Goal: Information Seeking & Learning: Obtain resource

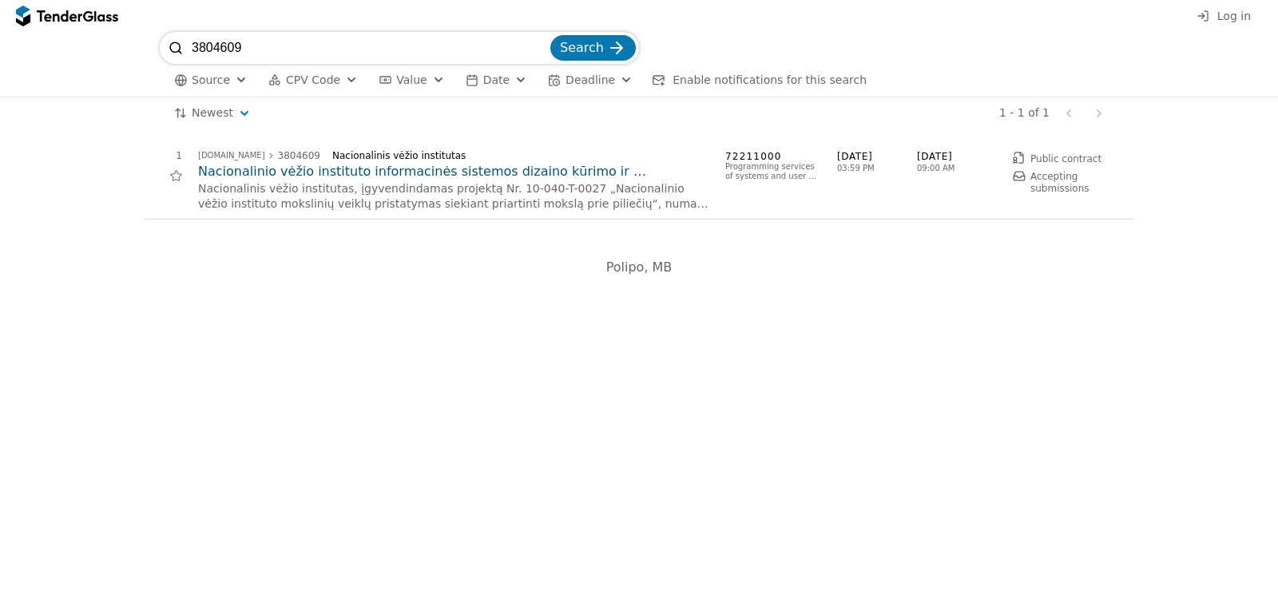
click at [313, 167] on h2 "Nacionalinio vėžio instituto informacinės sistemos dizaino kūrimo ir programavi…" at bounding box center [453, 172] width 511 height 18
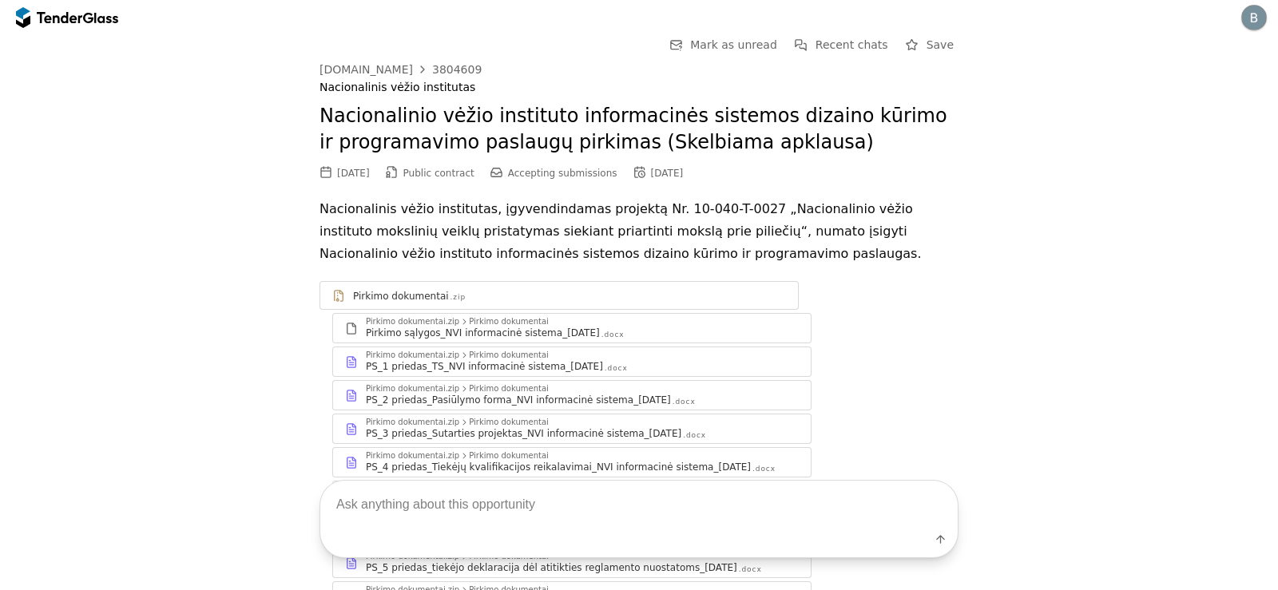
click at [537, 355] on div "Pirkimo dokumentai.zip Pirkimo dokumentai" at bounding box center [582, 356] width 433 height 10
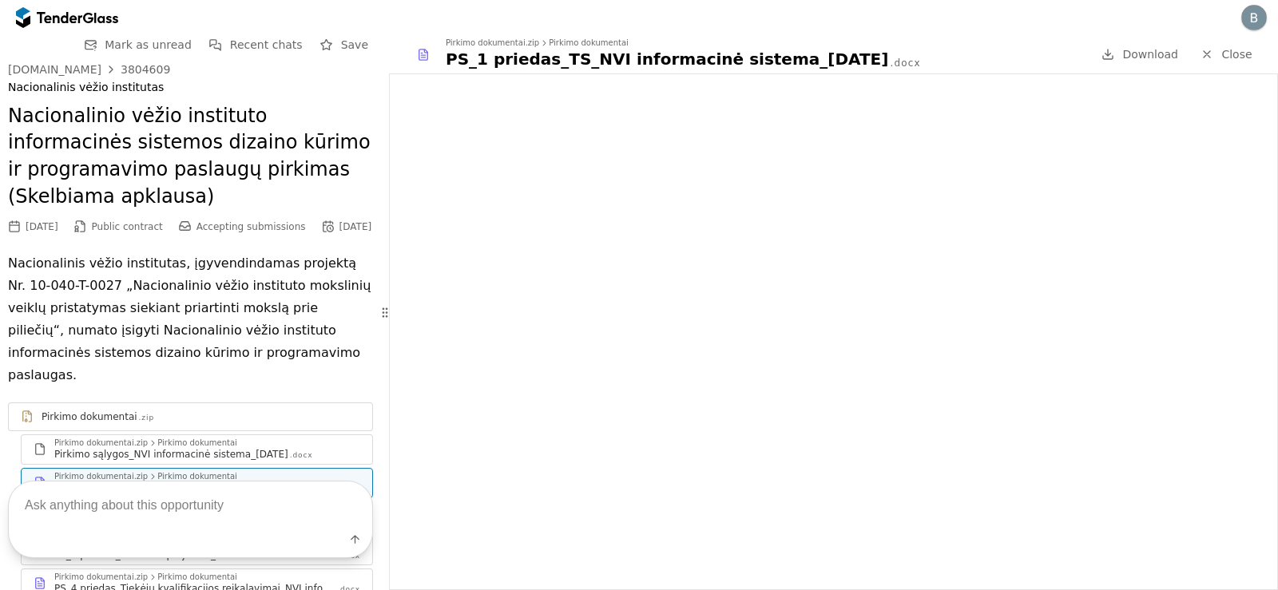
click at [157, 448] on div "Pirkimo sąlygos_NVI informacinė sistema_[DATE]" at bounding box center [171, 454] width 234 height 13
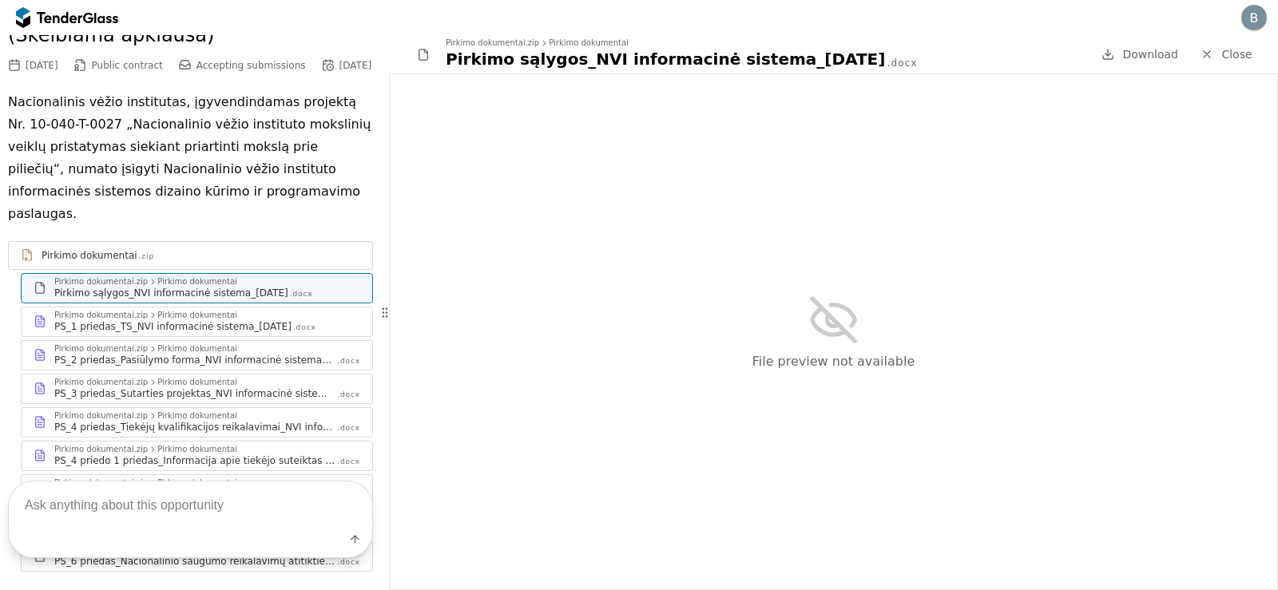
scroll to position [240, 0]
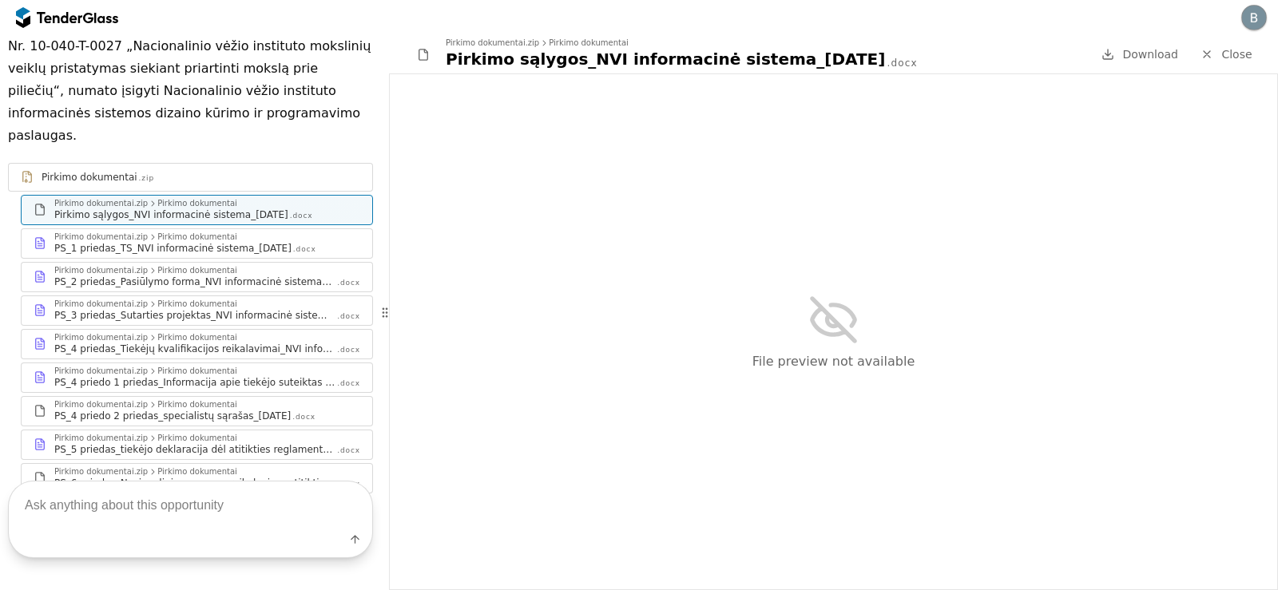
click at [157, 334] on div "Pirkimo dokumentai" at bounding box center [197, 338] width 80 height 8
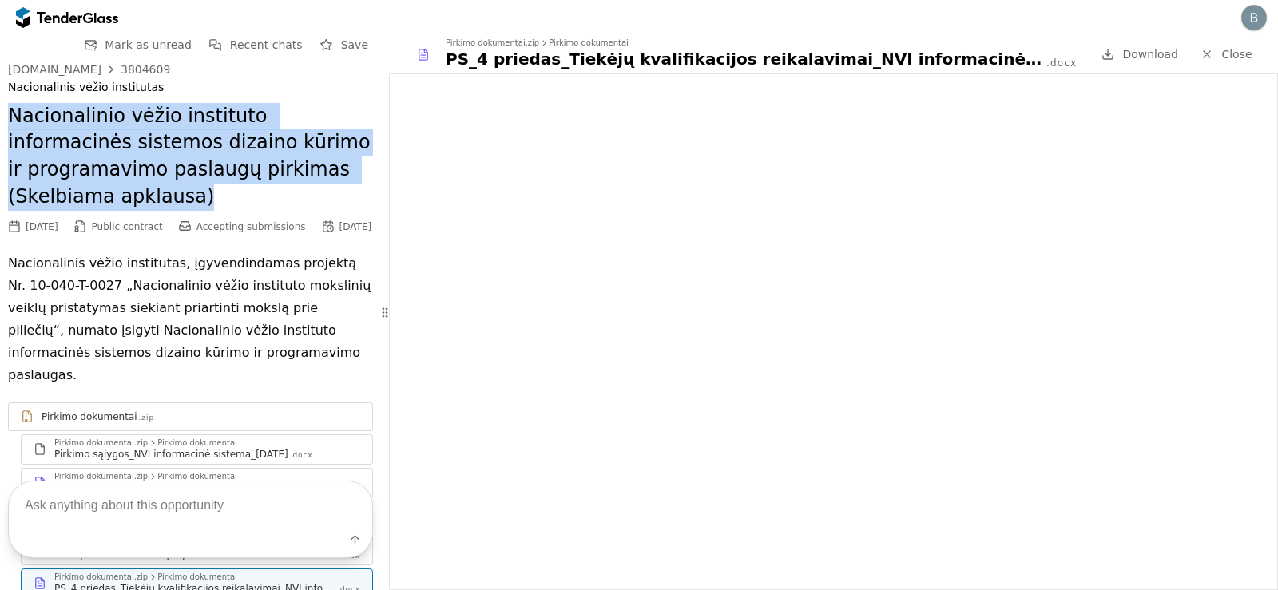
drag, startPoint x: 10, startPoint y: 115, endPoint x: 342, endPoint y: 165, distance: 335.3
click at [342, 165] on h2 "Nacionalinio vėžio instituto informacinės sistemos dizaino kūrimo ir programavi…" at bounding box center [190, 156] width 365 height 107
copy h2 "Nacionalinio vėžio instituto informacinės sistemos dizaino kūrimo ir programavi…"
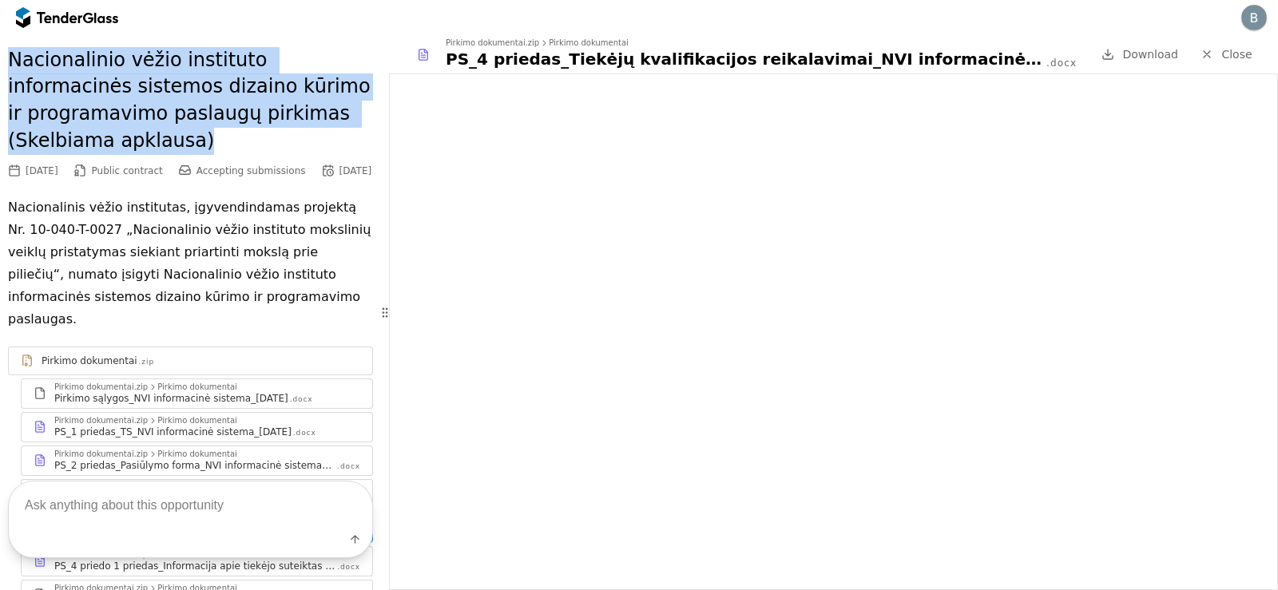
scroll to position [240, 0]
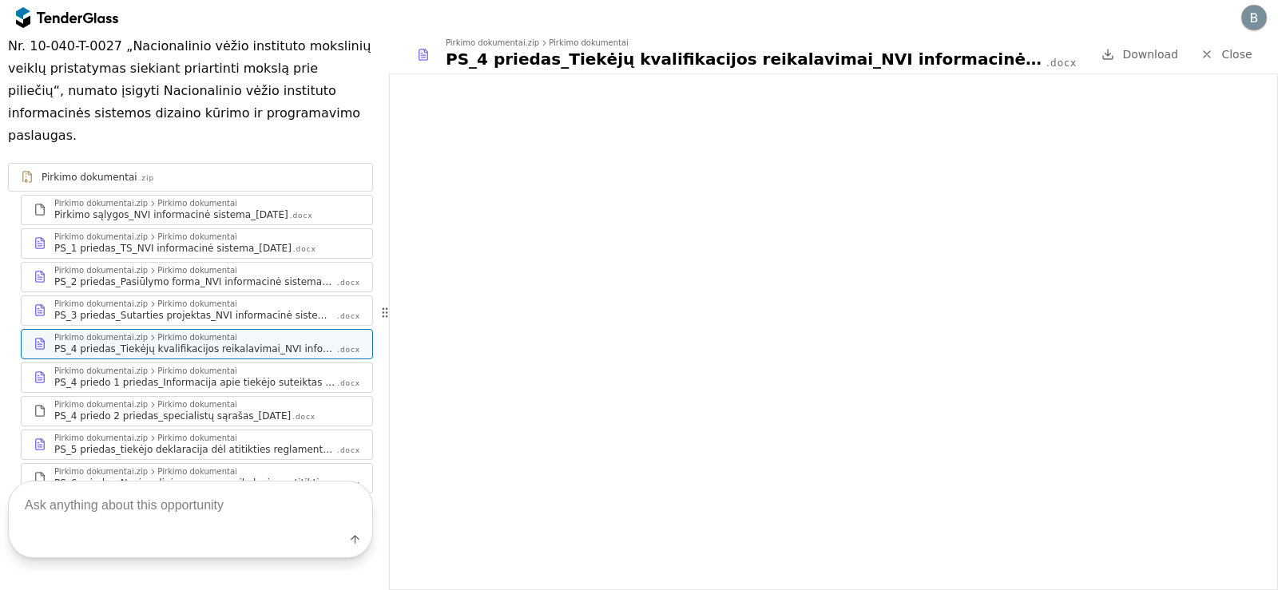
click at [197, 209] on div "Pirkimo sąlygos_NVI informacinė sistema_[DATE]" at bounding box center [171, 215] width 234 height 13
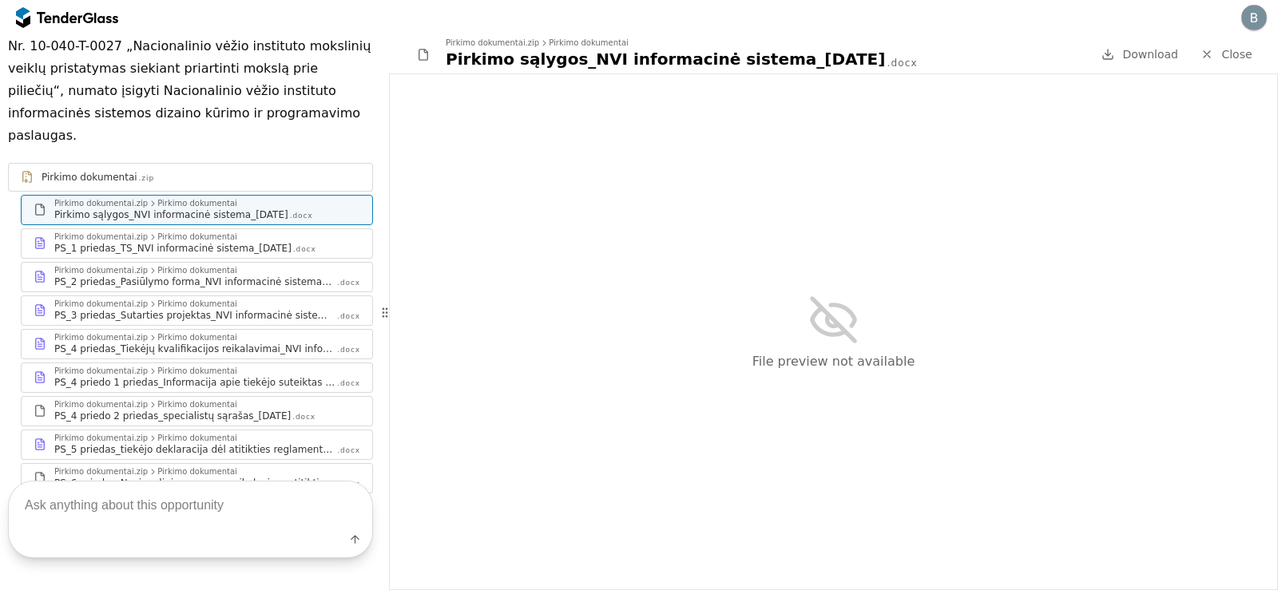
click at [260, 333] on div "Pirkimo dokumentai.zip Pirkimo dokumentai" at bounding box center [207, 338] width 306 height 10
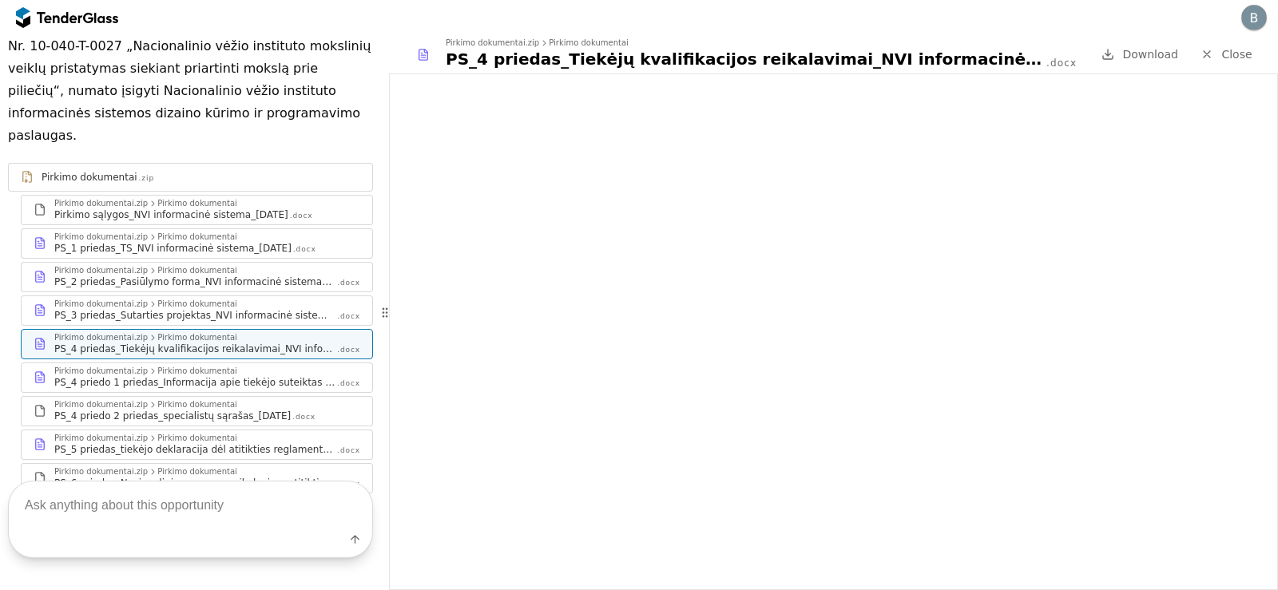
click at [54, 196] on div "Pirkimo dokumentai.zip Pirkimo dokumentai Pirkimo sąlygos_NVI informacinė siste…" at bounding box center [197, 210] width 351 height 29
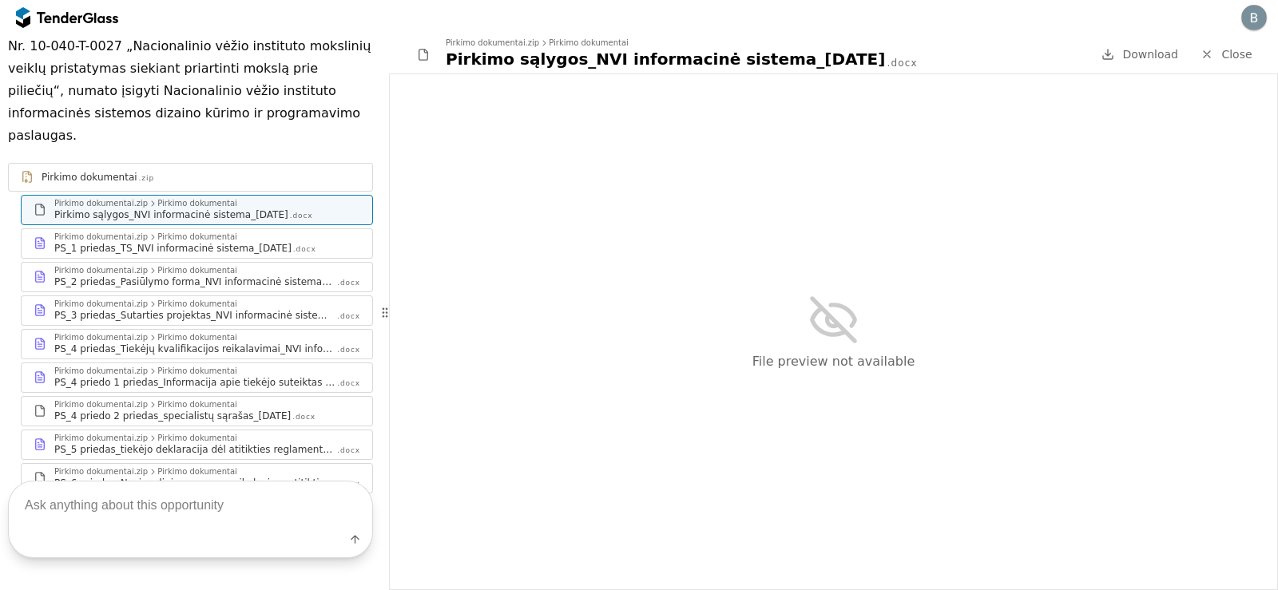
click at [186, 233] on div "Pirkimo dokumentai" at bounding box center [197, 237] width 80 height 8
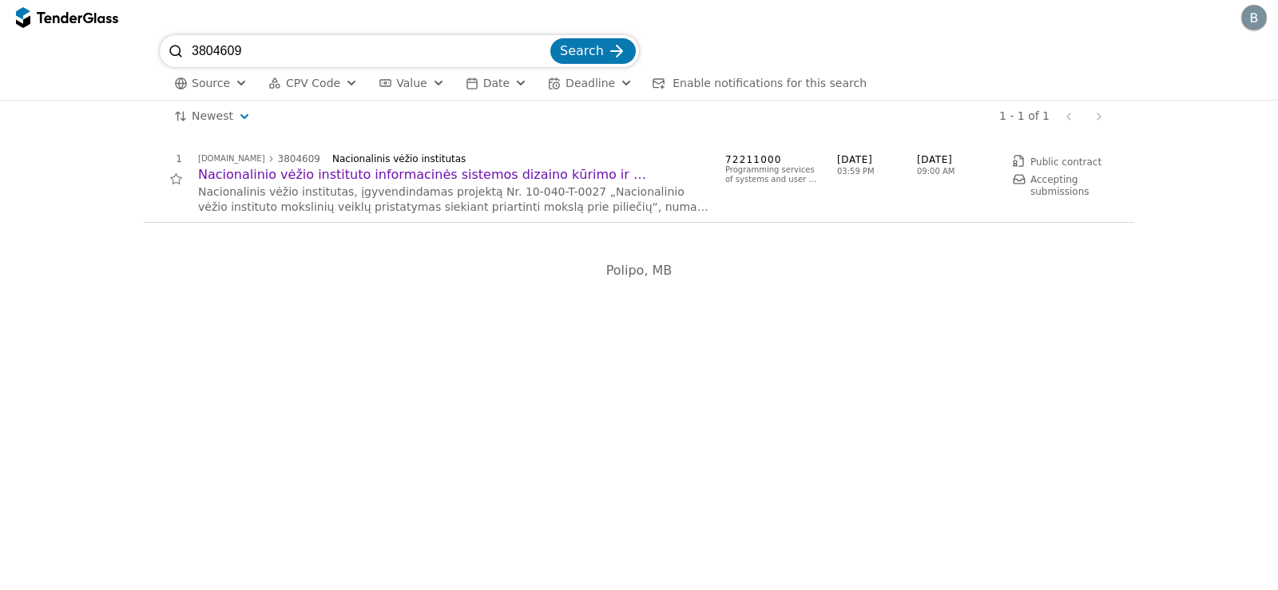
drag, startPoint x: 296, startPoint y: 45, endPoint x: 171, endPoint y: 46, distance: 124.6
click at [171, 46] on div "3804609 Search" at bounding box center [399, 51] width 479 height 32
paste input "4375111"
type input "4375111"
click at [550, 38] on button "Search" at bounding box center [592, 51] width 85 height 26
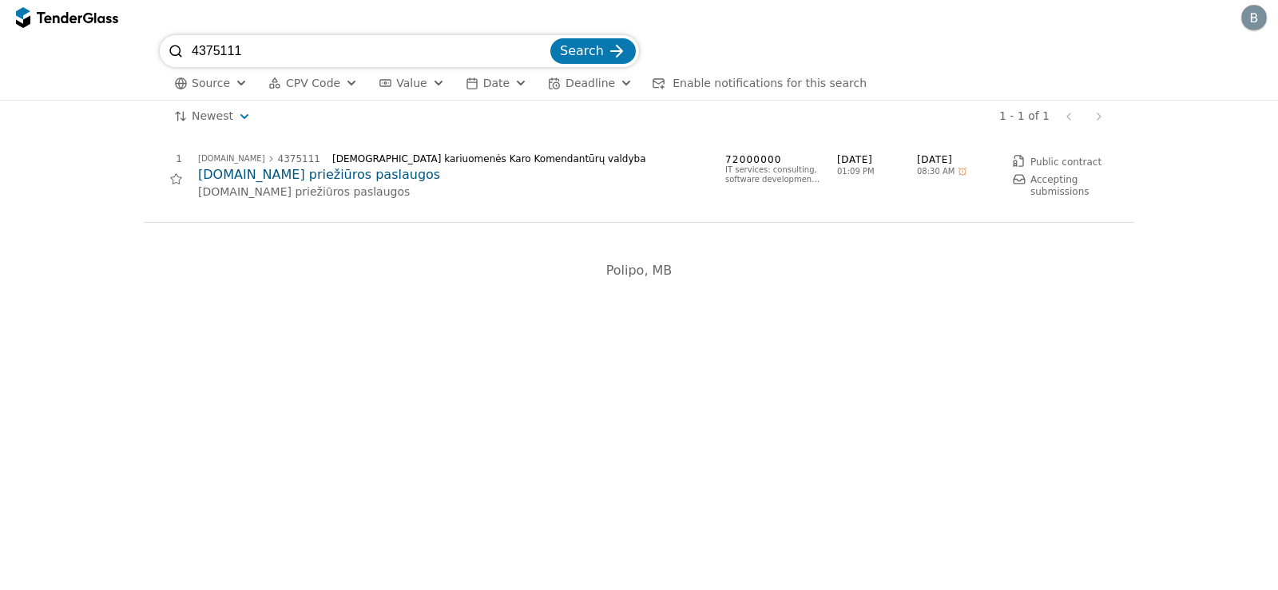
click at [315, 171] on h2 "[DOMAIN_NAME] priežiūros paslaugos" at bounding box center [453, 175] width 511 height 18
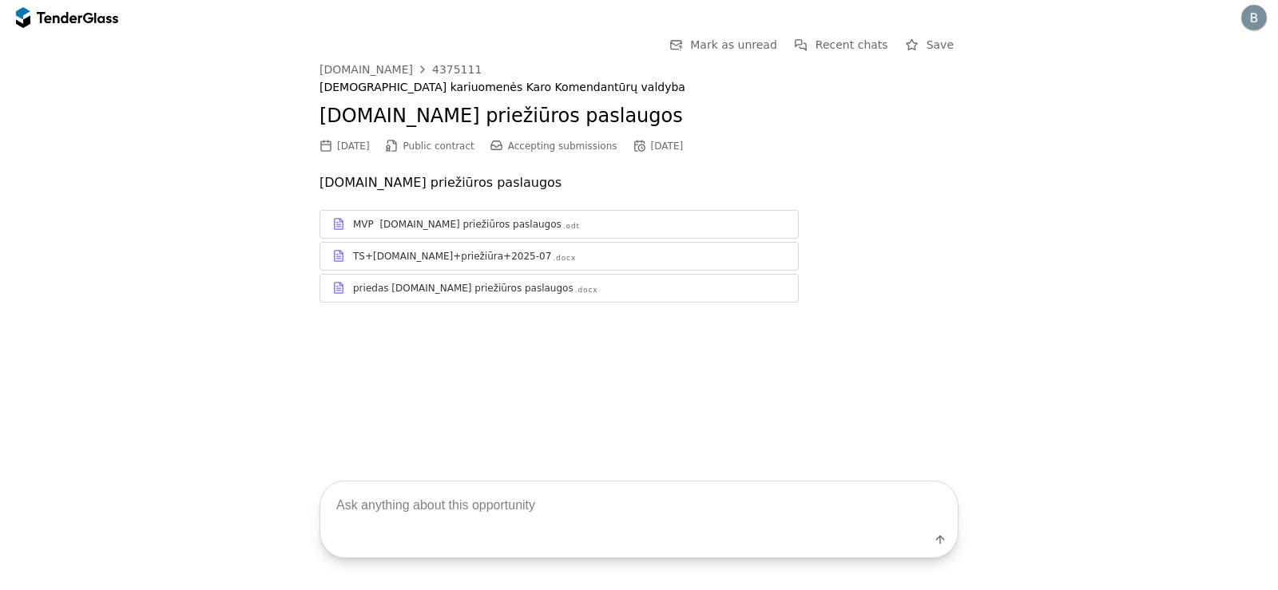
click at [437, 248] on div "TS+[DOMAIN_NAME]+priežiūra+2025-07 .docx" at bounding box center [559, 256] width 478 height 20
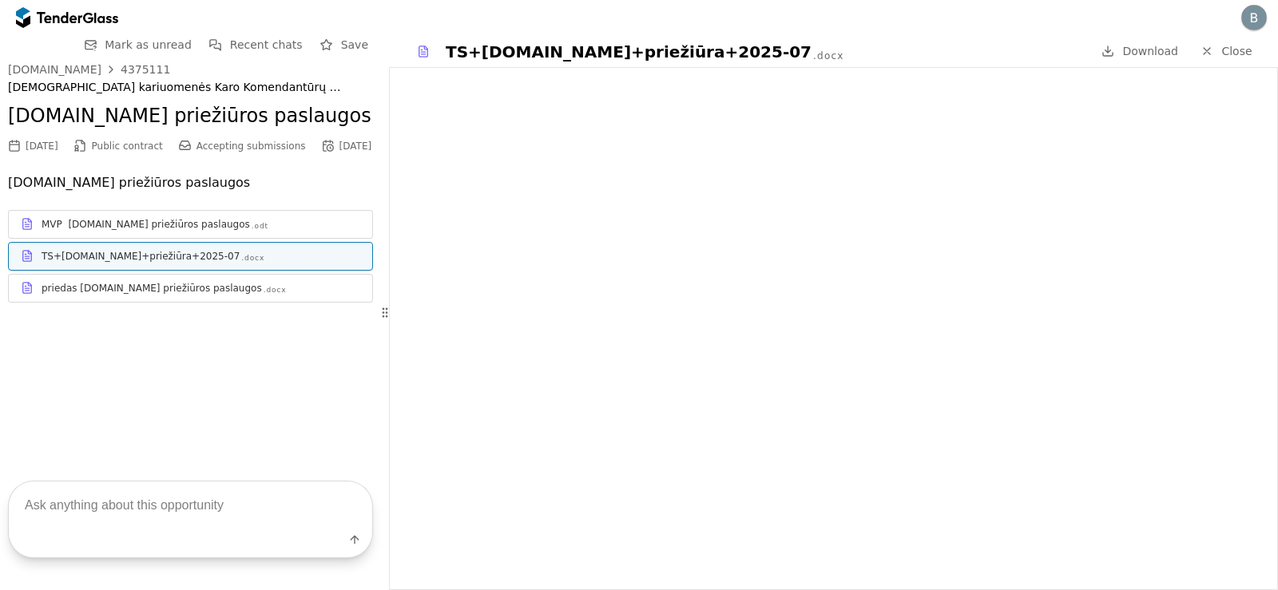
click at [252, 232] on div ".odt" at bounding box center [260, 226] width 17 height 10
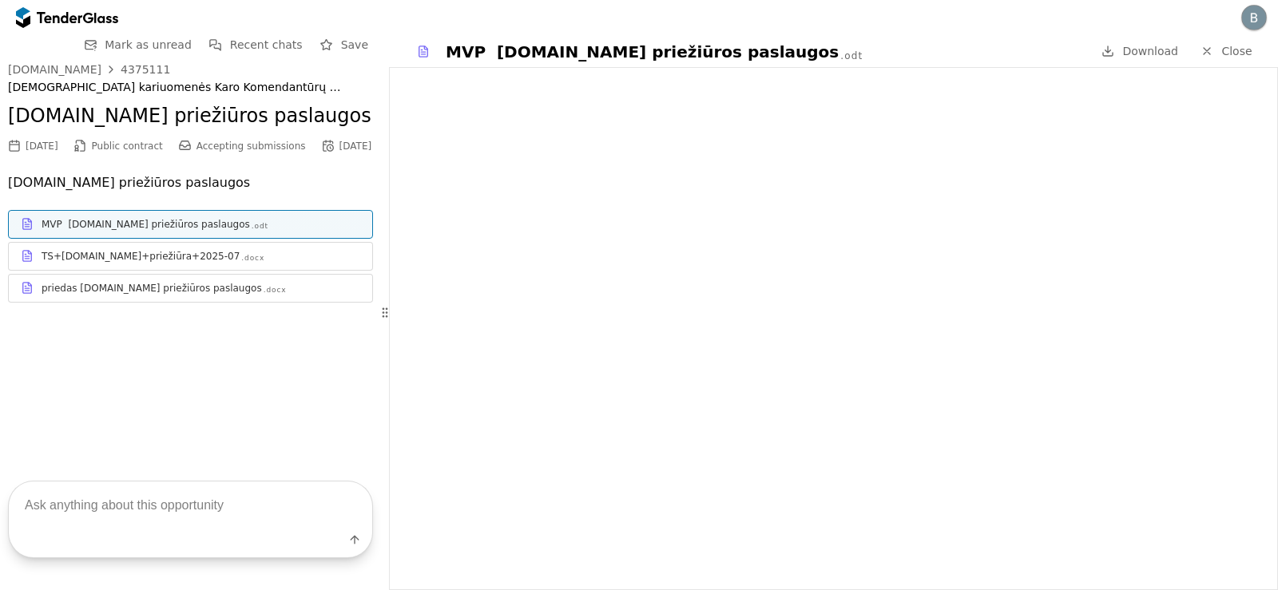
click at [155, 295] on div "priedas [DOMAIN_NAME] priežiūros paslaugos" at bounding box center [152, 288] width 220 height 13
